Goal: Information Seeking & Learning: Learn about a topic

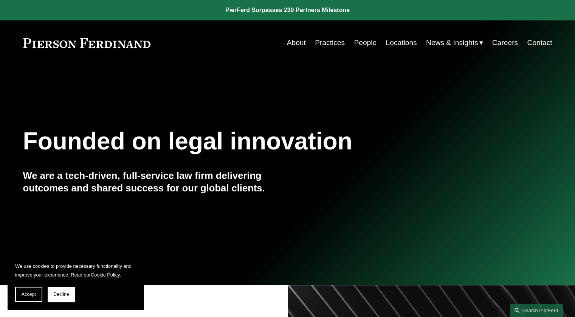
click at [357, 39] on link "People" at bounding box center [365, 43] width 23 height 14
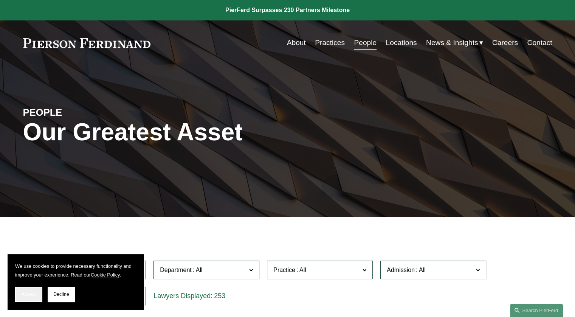
click at [34, 291] on span "Accept" at bounding box center [29, 293] width 14 height 5
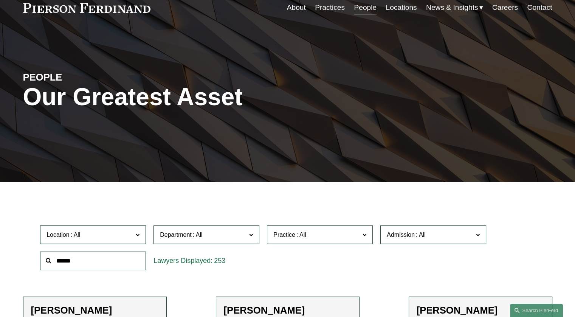
scroll to position [47, 0]
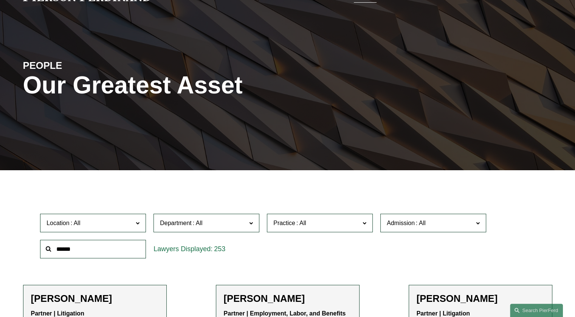
click at [388, 223] on span "Admission" at bounding box center [401, 223] width 28 height 6
click at [396, 220] on span "Admission" at bounding box center [401, 223] width 28 height 6
click at [85, 250] on input "text" at bounding box center [93, 249] width 106 height 19
type input "********"
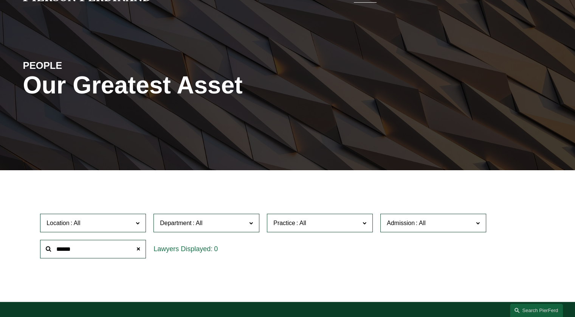
type input "*******"
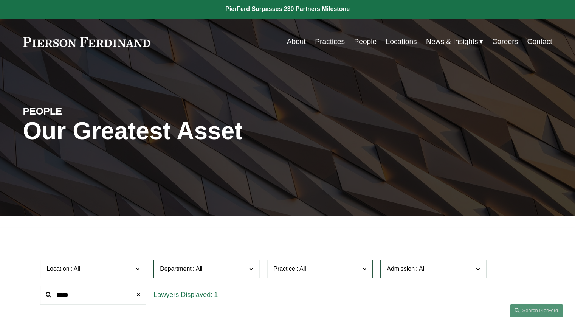
scroll to position [0, 0]
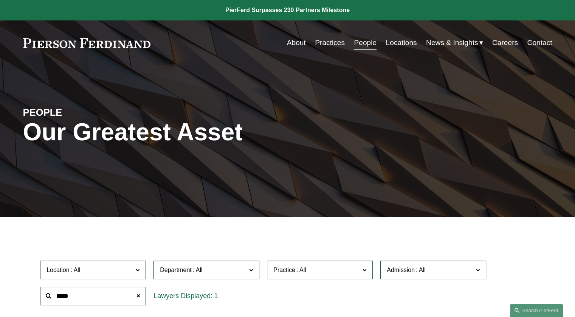
type input "*****"
click at [287, 39] on link "About" at bounding box center [296, 43] width 19 height 14
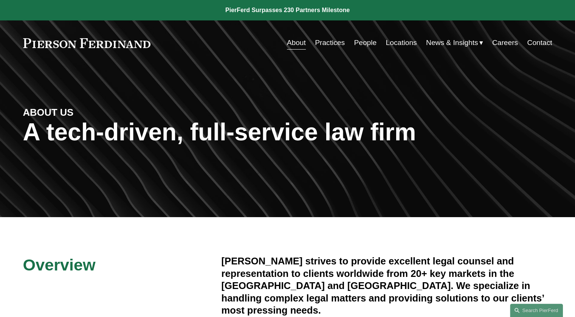
drag, startPoint x: 263, startPoint y: 194, endPoint x: 243, endPoint y: 176, distance: 27.1
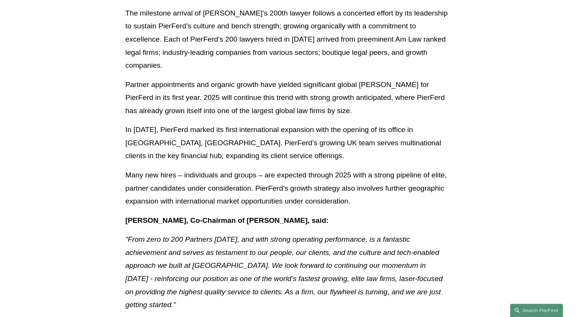
scroll to position [464, 0]
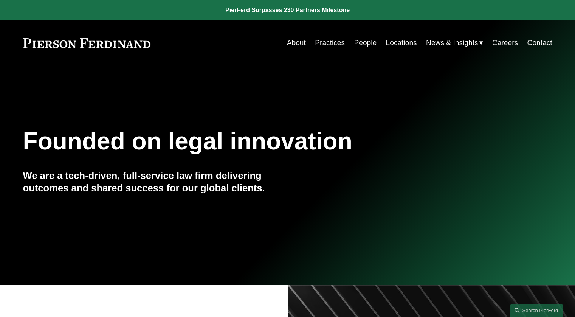
click at [360, 42] on link "People" at bounding box center [365, 43] width 23 height 14
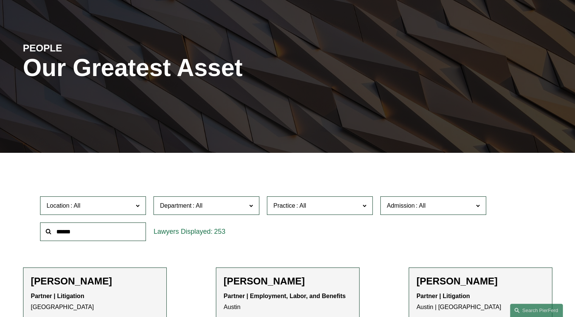
scroll to position [94, 0]
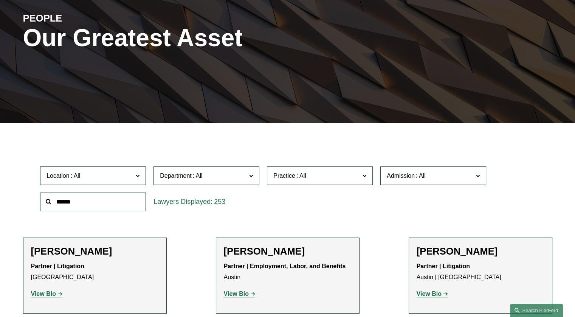
click at [112, 203] on input "text" at bounding box center [93, 201] width 106 height 19
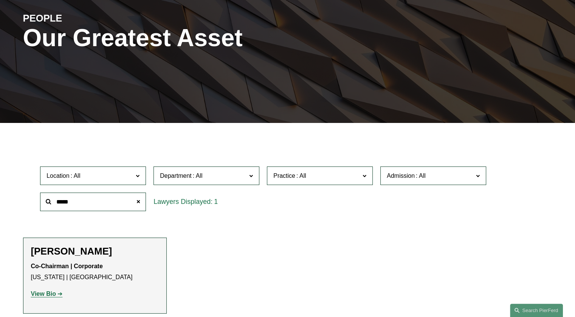
drag, startPoint x: 56, startPoint y: 247, endPoint x: 57, endPoint y: 252, distance: 4.7
click at [56, 247] on h2 "[PERSON_NAME]" at bounding box center [95, 251] width 128 height 12
click at [47, 293] on strong "View Bio" at bounding box center [43, 293] width 25 height 6
drag, startPoint x: 97, startPoint y: 207, endPoint x: 6, endPoint y: 212, distance: 91.3
click at [16, 214] on ul "Filter Location All Atlanta Austin Boston Charlotte Chicago Cincinnati Clevelan…" at bounding box center [288, 227] width 564 height 174
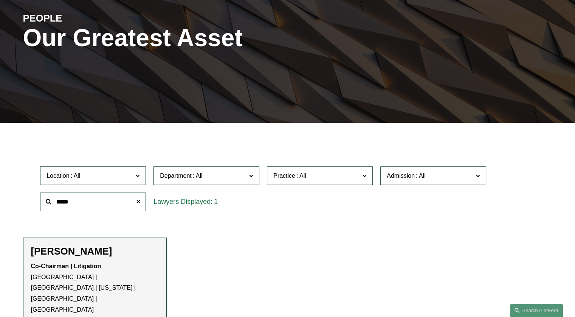
type input "*****"
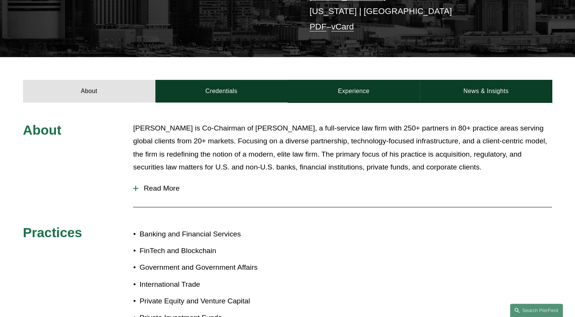
scroll to position [189, 0]
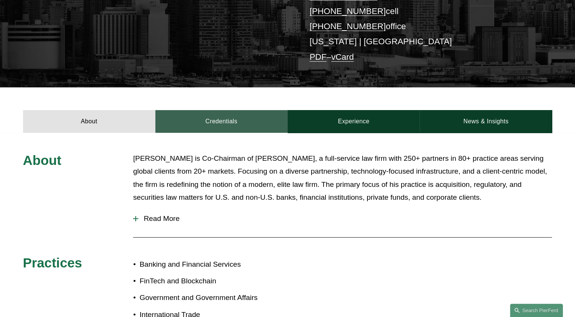
click at [222, 110] on link "Credentials" at bounding box center [221, 121] width 132 height 23
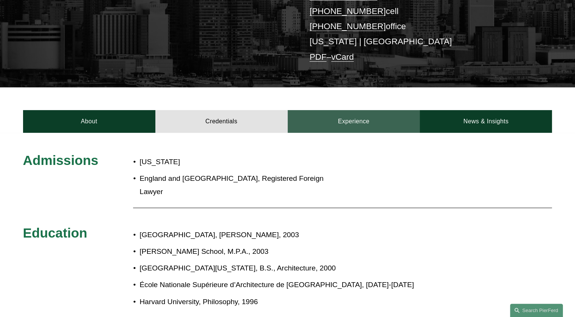
click at [346, 111] on link "Experience" at bounding box center [354, 121] width 132 height 23
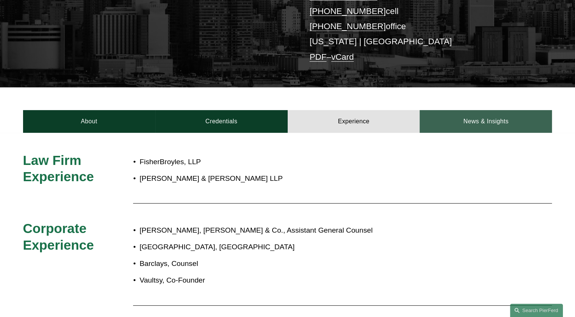
click at [487, 120] on link "News & Insights" at bounding box center [486, 121] width 132 height 23
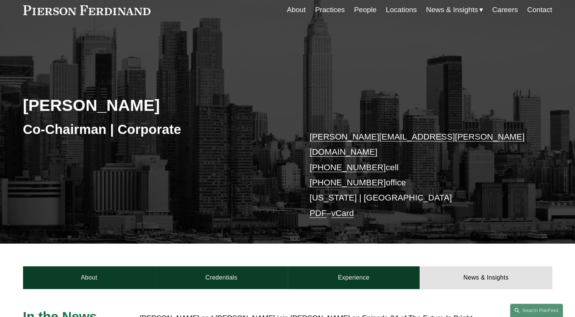
scroll to position [47, 0]
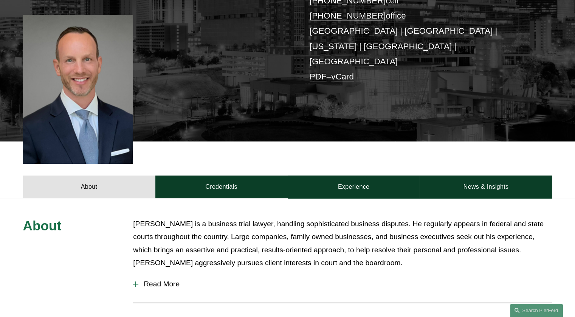
scroll to position [236, 0]
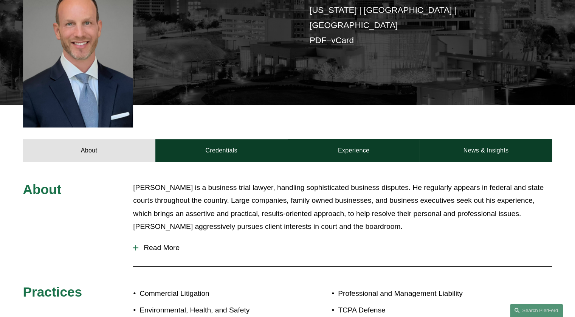
click at [156, 243] on span "Read More" at bounding box center [345, 247] width 414 height 8
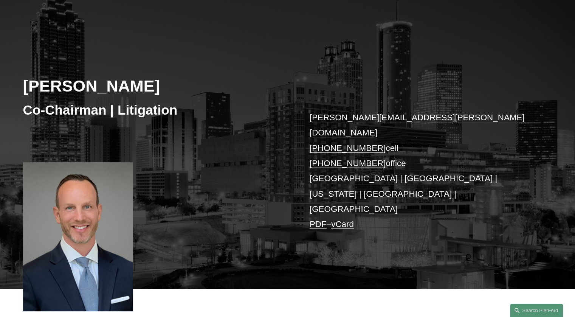
scroll to position [0, 0]
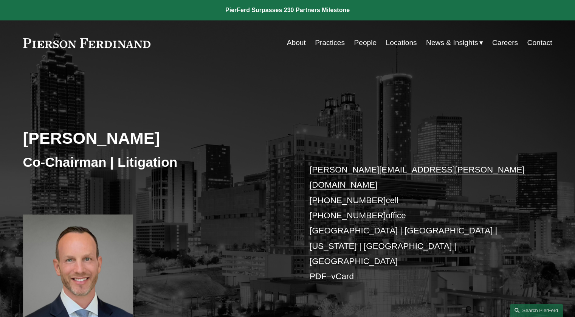
click at [91, 240] on div at bounding box center [78, 288] width 110 height 149
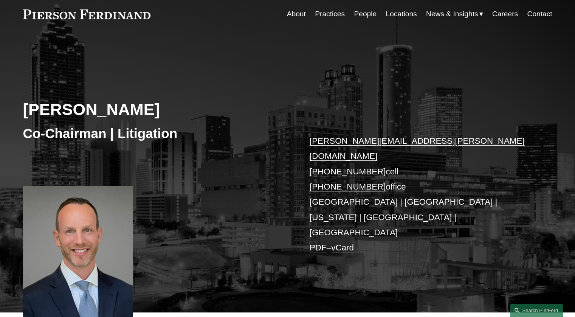
scroll to position [47, 0]
